Goal: Check status: Check status

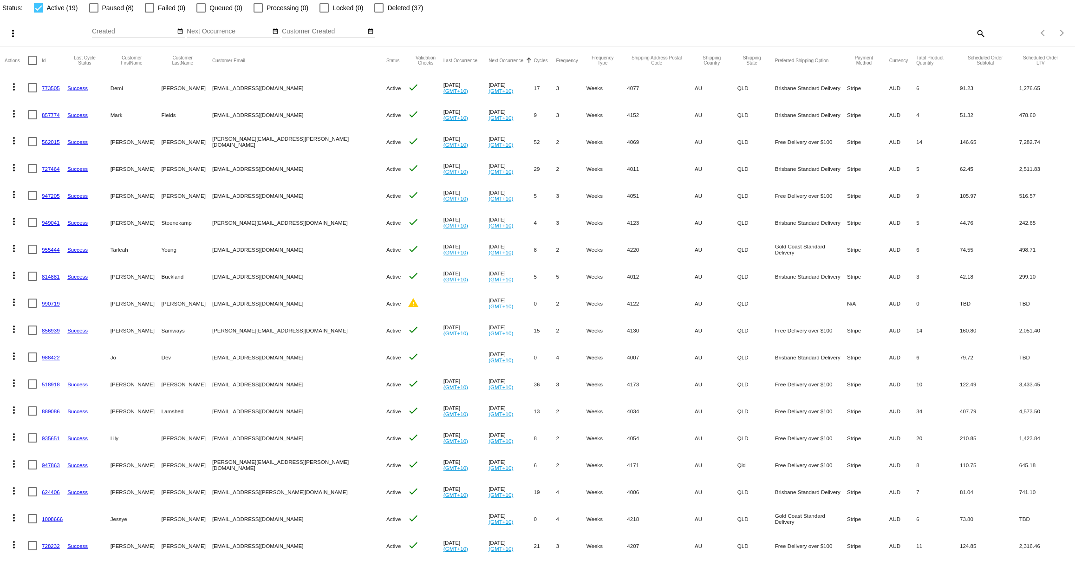
scroll to position [43, 0]
click at [50, 408] on link "889086" at bounding box center [51, 410] width 18 height 6
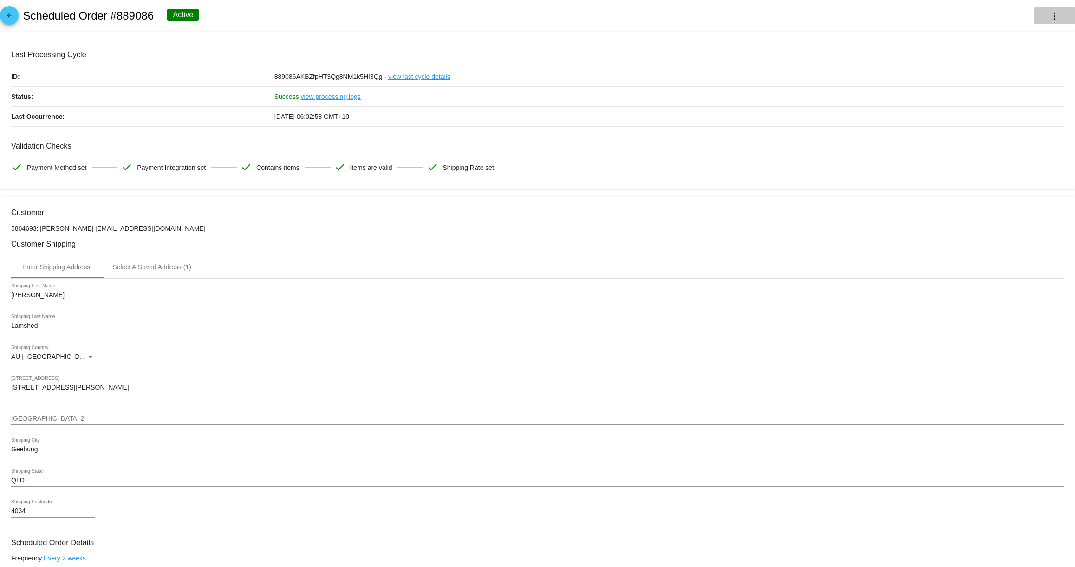
click at [1058, 15] on mat-icon "more_vert" at bounding box center [1054, 16] width 11 height 11
click at [1022, 23] on button "info View Event Logs" at bounding box center [1010, 22] width 130 height 22
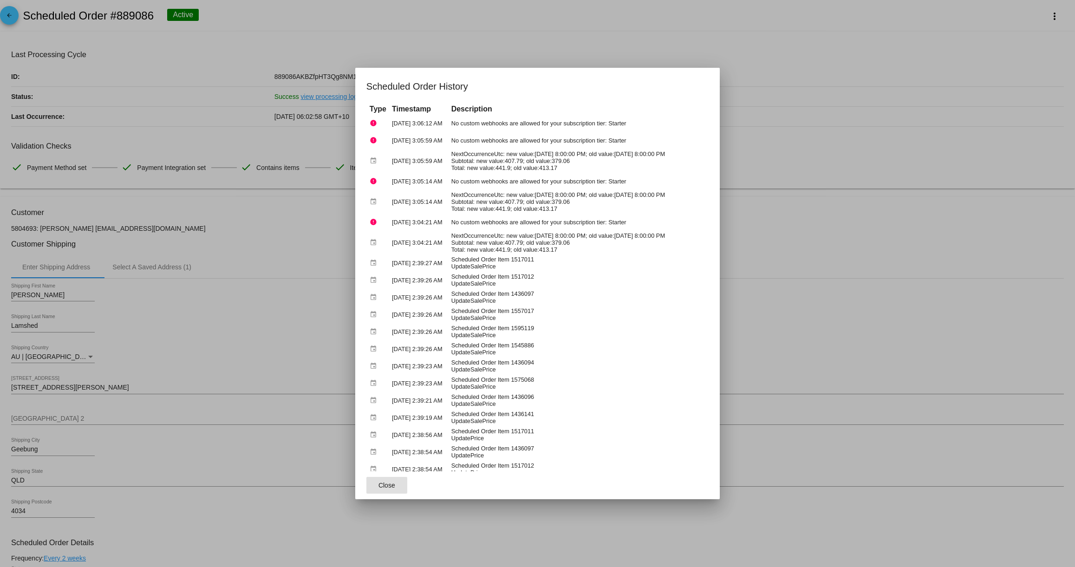
click at [973, 73] on div at bounding box center [537, 283] width 1075 height 567
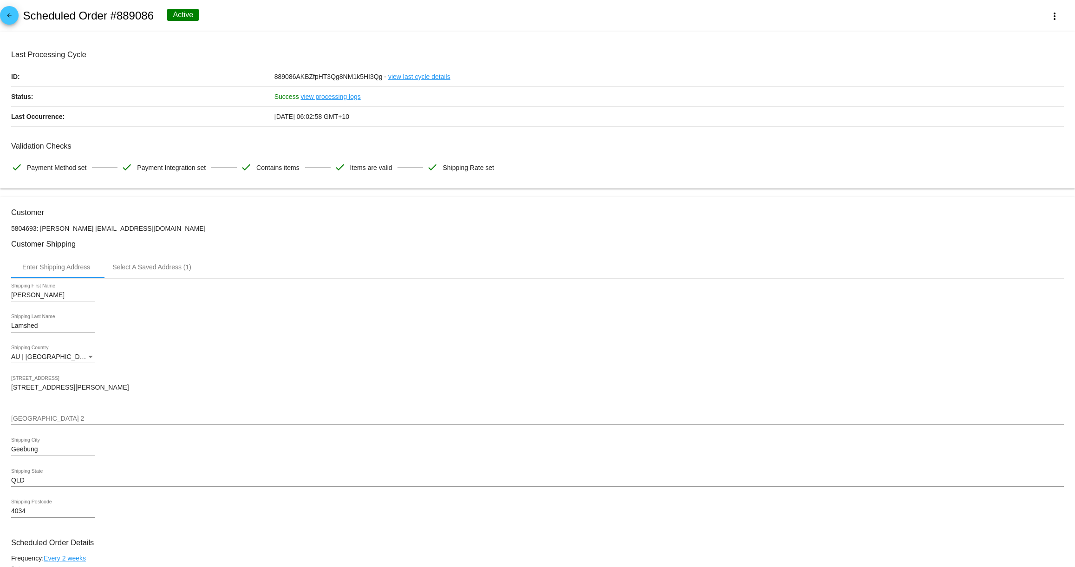
click at [9, 18] on mat-icon "arrow_back" at bounding box center [9, 17] width 11 height 11
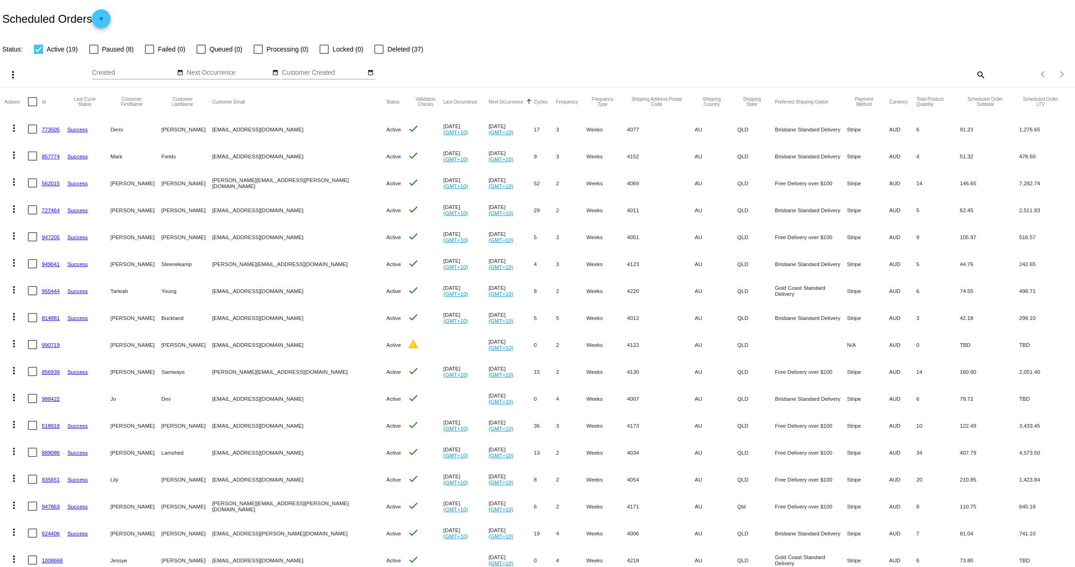
scroll to position [87, 0]
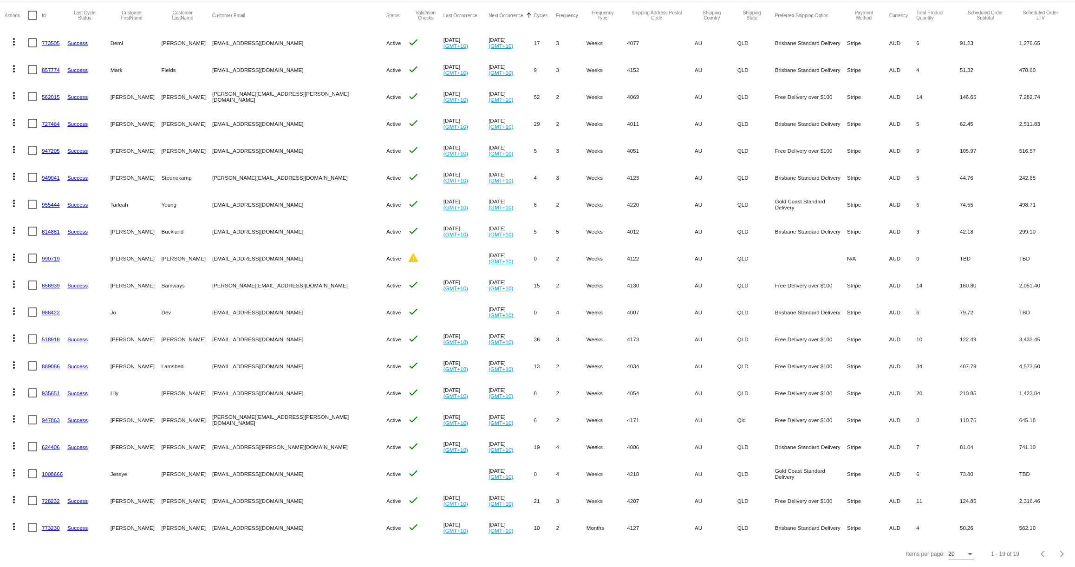
click at [49, 419] on link "947863" at bounding box center [51, 420] width 18 height 6
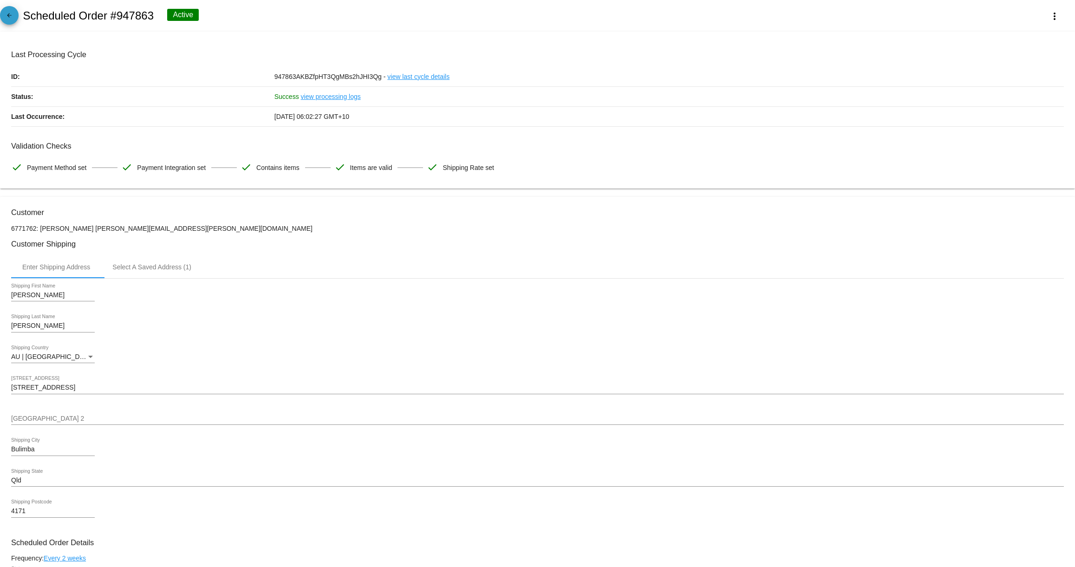
click at [7, 17] on mat-icon "arrow_back" at bounding box center [9, 17] width 11 height 11
